Goal: Book appointment/travel/reservation

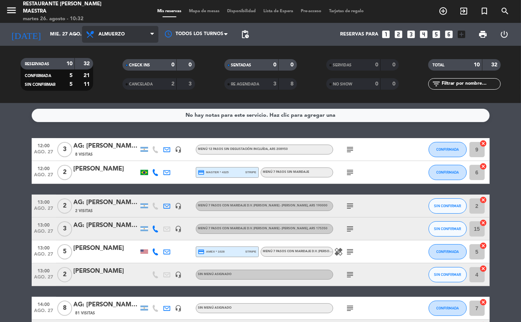
click at [115, 38] on span "Almuerzo" at bounding box center [120, 34] width 76 height 17
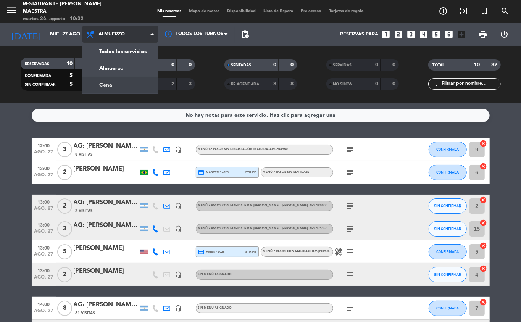
click at [115, 79] on div "menu Restaurante [PERSON_NAME] Maestra [DATE] 26. agosto - 10:32 Mis reservas M…" at bounding box center [260, 51] width 521 height 103
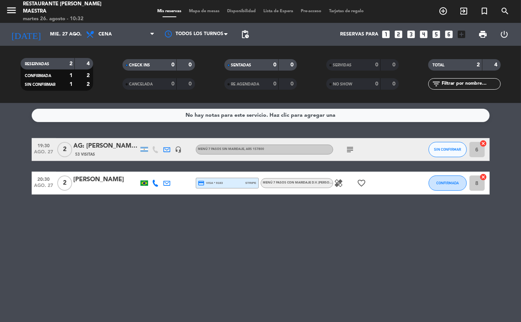
drag, startPoint x: 239, startPoint y: 36, endPoint x: 245, endPoint y: 34, distance: 6.3
click at [241, 36] on span "pending_actions" at bounding box center [244, 34] width 15 height 15
click at [245, 34] on span "pending_actions" at bounding box center [245, 34] width 9 height 9
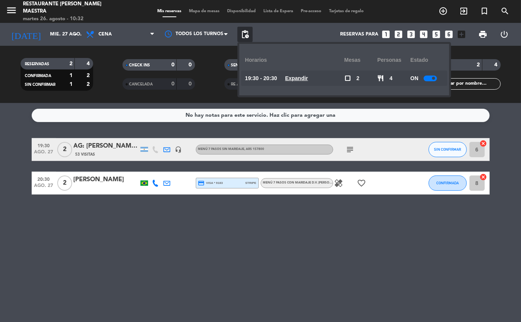
click at [245, 34] on span "pending_actions" at bounding box center [245, 34] width 9 height 9
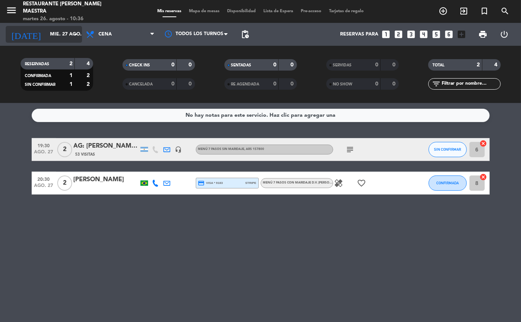
click at [71, 35] on icon "arrow_drop_down" at bounding box center [75, 34] width 9 height 9
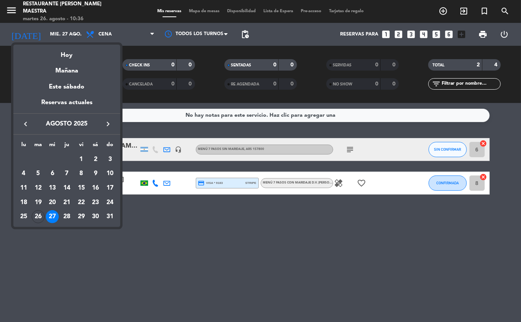
click at [104, 30] on div at bounding box center [260, 161] width 521 height 322
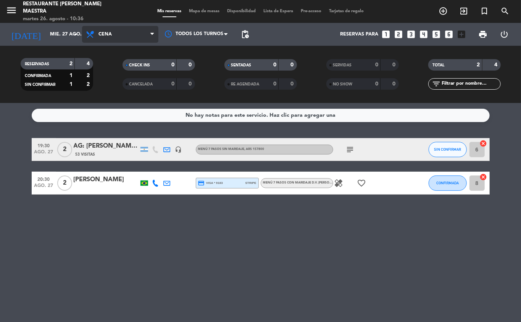
click at [103, 29] on span "Cena" at bounding box center [120, 34] width 76 height 17
click at [106, 63] on div "menu Restaurante [PERSON_NAME] Maestra [DATE] 26. agosto - 10:36 Mis reservas M…" at bounding box center [260, 51] width 521 height 103
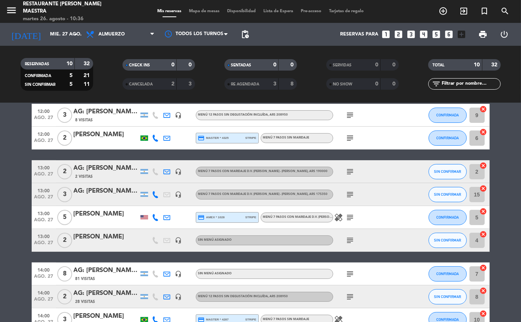
scroll to position [51, 0]
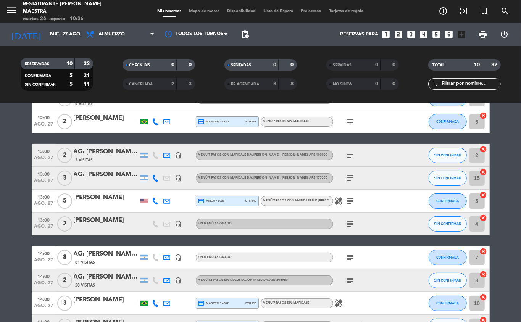
click at [348, 223] on icon "subject" at bounding box center [350, 224] width 9 height 9
click at [339, 200] on icon "healing" at bounding box center [338, 201] width 9 height 9
click at [376, 215] on div "subject" at bounding box center [367, 224] width 69 height 23
click at [350, 259] on icon "subject" at bounding box center [350, 257] width 9 height 9
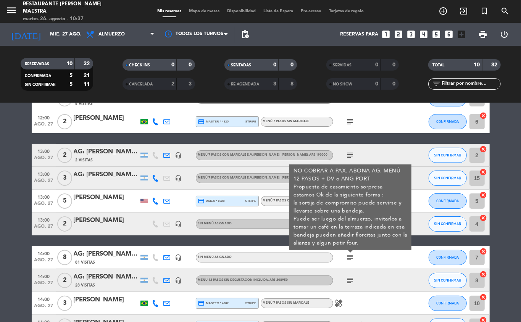
click at [396, 272] on div "subject" at bounding box center [367, 280] width 69 height 23
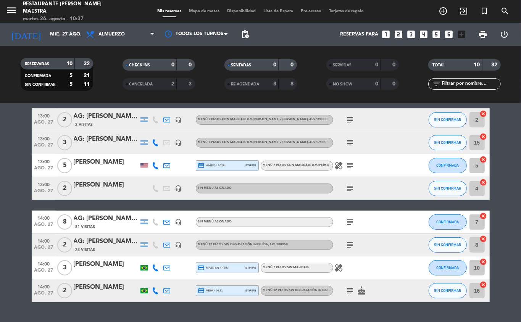
scroll to position [102, 0]
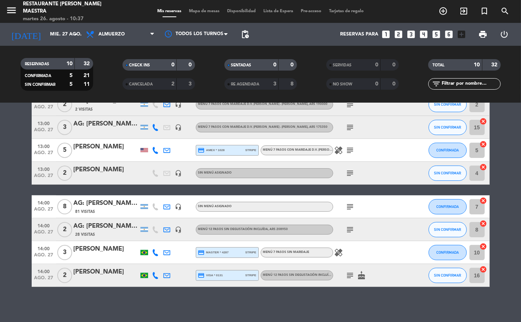
click at [337, 255] on icon "healing" at bounding box center [338, 252] width 9 height 9
click at [399, 249] on div "healing Hongo" at bounding box center [367, 252] width 69 height 23
click at [337, 150] on icon "healing" at bounding box center [338, 150] width 9 height 9
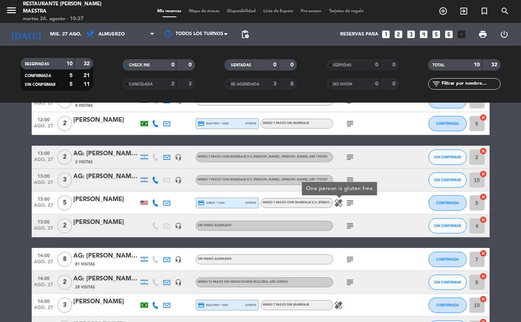
scroll to position [0, 0]
